Goal: Information Seeking & Learning: Check status

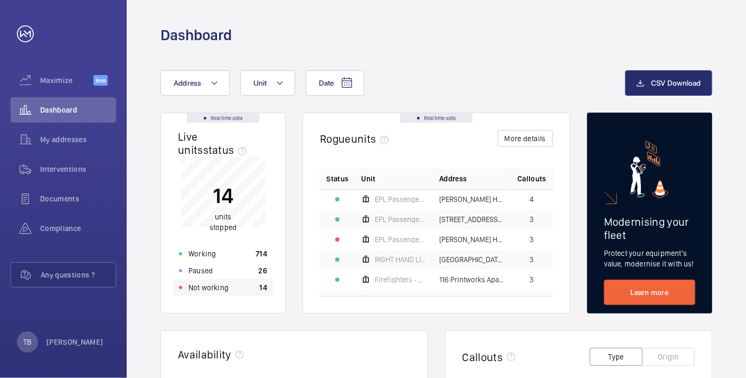
click at [233, 285] on div "Not working 14" at bounding box center [223, 287] width 101 height 17
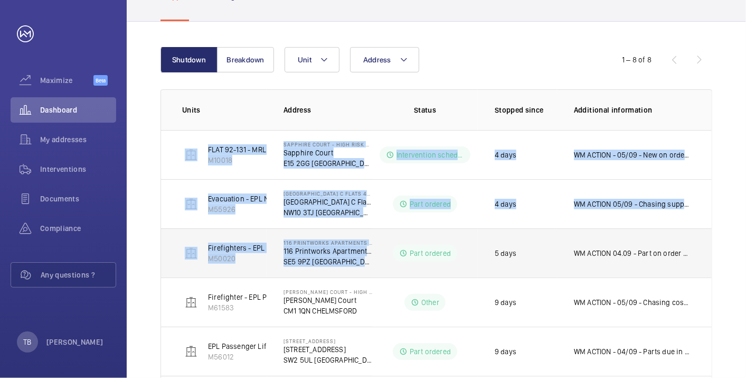
scroll to position [264, 0]
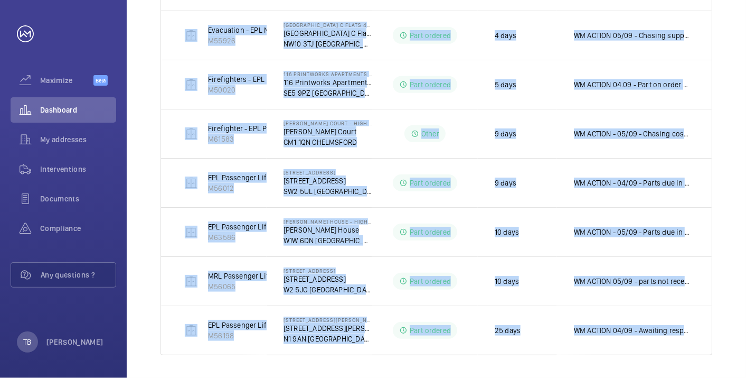
drag, startPoint x: 174, startPoint y: 145, endPoint x: 716, endPoint y: 318, distance: 569.5
click at [716, 318] on div "Shutdown Breakdown Address Unit 1 – 8 of 8 Units Address Status Stopped since A…" at bounding box center [437, 116] width 620 height 527
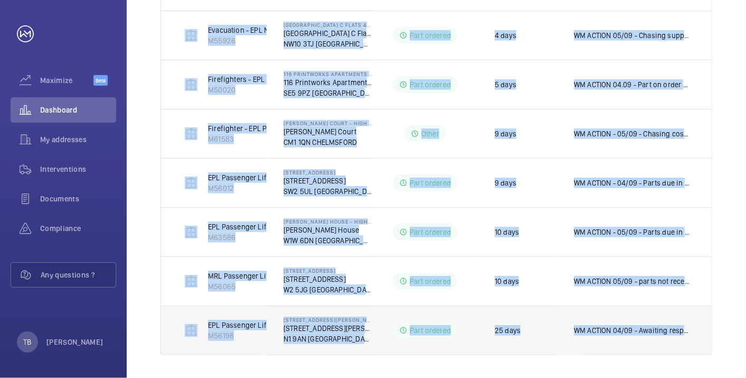
copy tbody "FLAT 92-131 - MRL left hand side - 10 Floors M10018 [GEOGRAPHIC_DATA] - High Ri…"
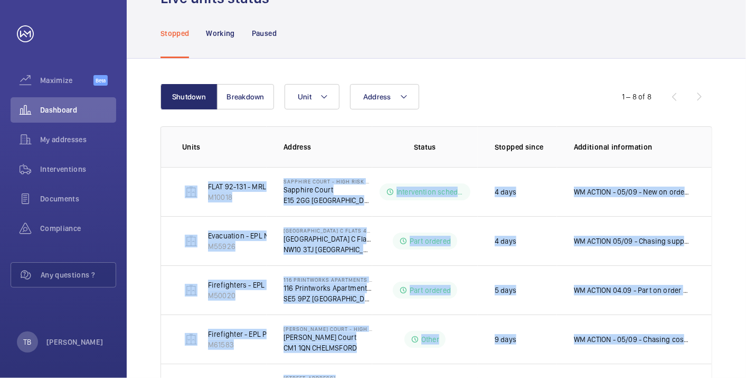
scroll to position [0, 0]
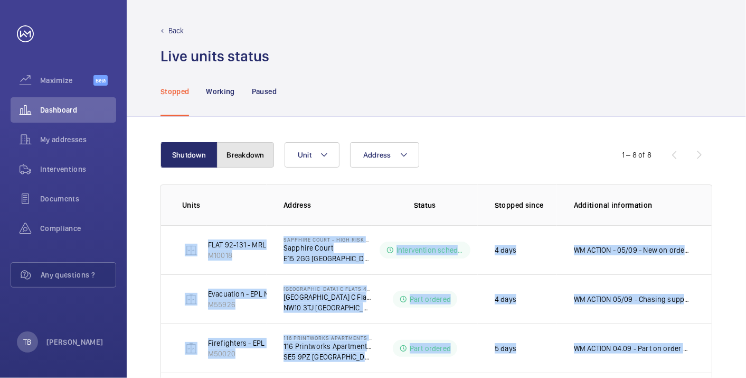
click at [246, 155] on button "Breakdown" at bounding box center [245, 154] width 57 height 25
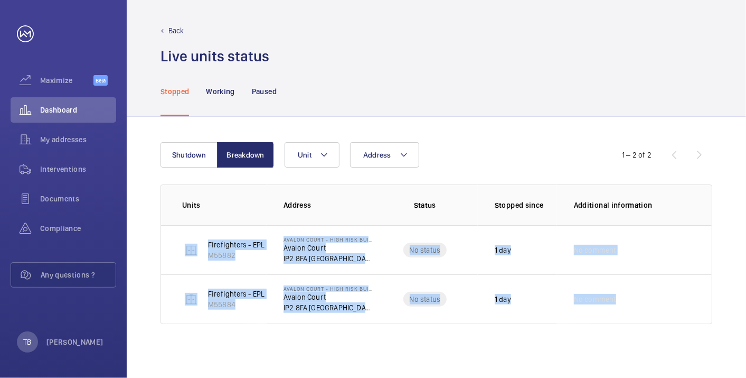
drag, startPoint x: 178, startPoint y: 230, endPoint x: 694, endPoint y: 336, distance: 526.9
click at [694, 336] on div "Shutdown Breakdown Address Unit 1 – 2 of 2 Units Address Status Stopped since A…" at bounding box center [437, 247] width 620 height 261
copy tbody "Firefighters - EPL Passenger Lift No 1 M55882 [GEOGRAPHIC_DATA] - High Risk Bui…"
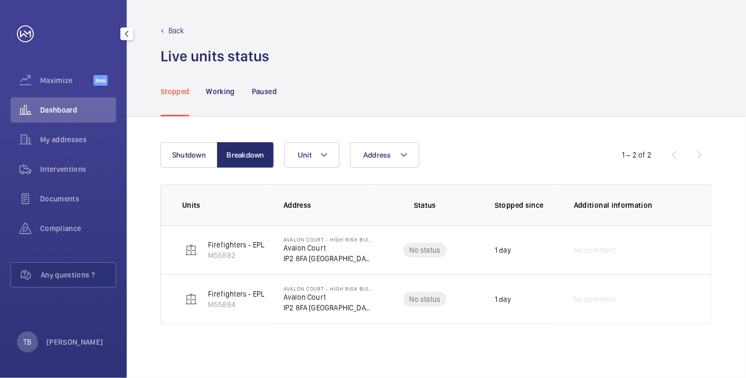
click at [59, 115] on span "Dashboard" at bounding box center [78, 110] width 76 height 11
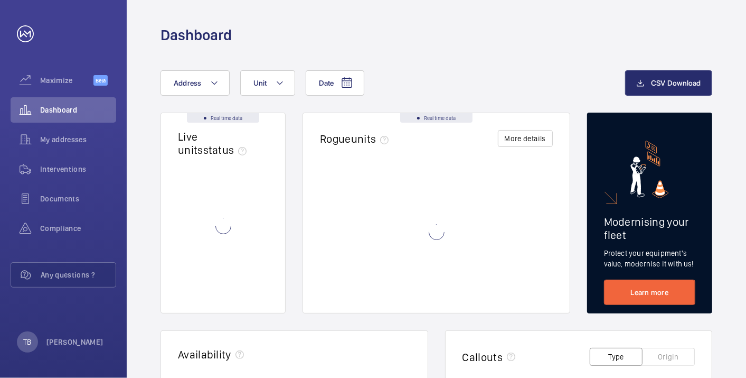
click at [449, 43] on div "Dashboard" at bounding box center [437, 35] width 552 height 20
